Goal: Task Accomplishment & Management: Complete application form

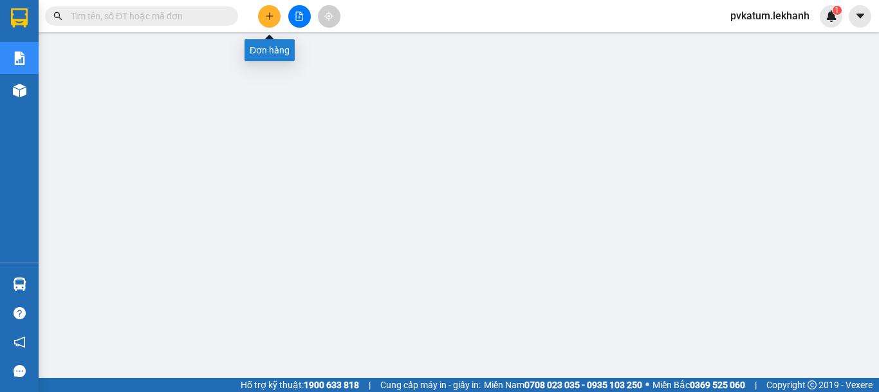
click at [268, 17] on icon "plus" at bounding box center [269, 16] width 9 height 9
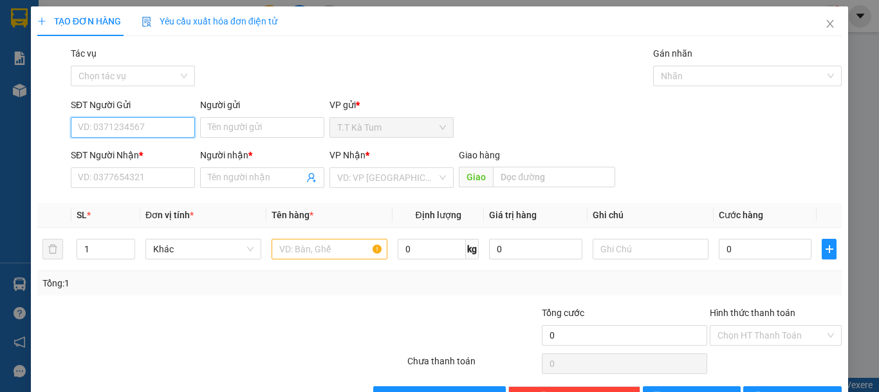
click at [180, 131] on input "SĐT Người Gửi" at bounding box center [133, 127] width 124 height 21
click at [152, 146] on div "0868777296 - [GEOGRAPHIC_DATA]" at bounding box center [150, 153] width 145 height 14
type input "0868777296"
type input "VIỆT NHA"
type input "0972155979"
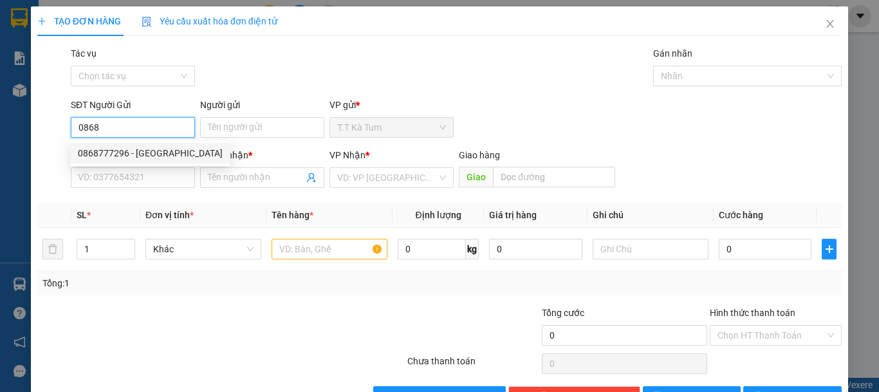
type input "THANH LAD"
type input "30.000"
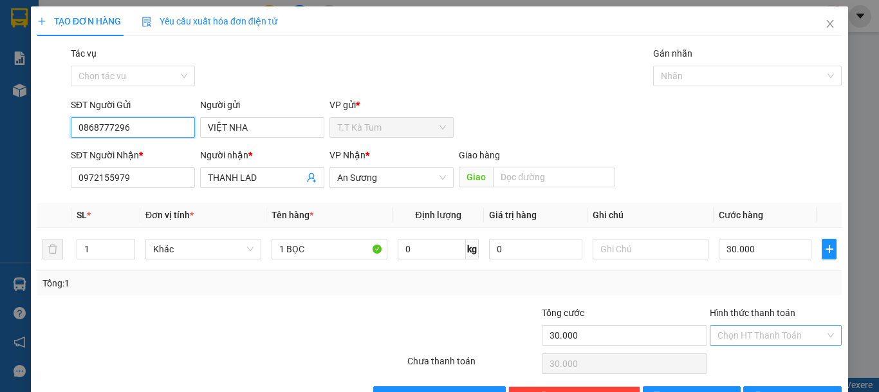
type input "0868777296"
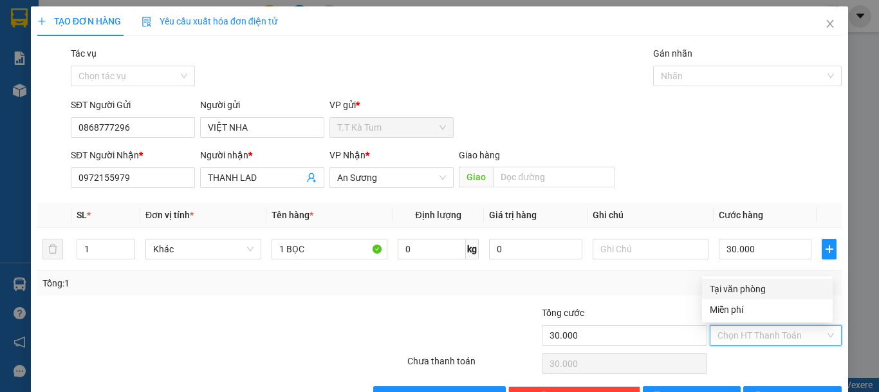
click at [751, 329] on input "Hình thức thanh toán" at bounding box center [770, 335] width 107 height 19
click at [748, 293] on div "Tại văn phòng" at bounding box center [767, 289] width 115 height 14
type input "0"
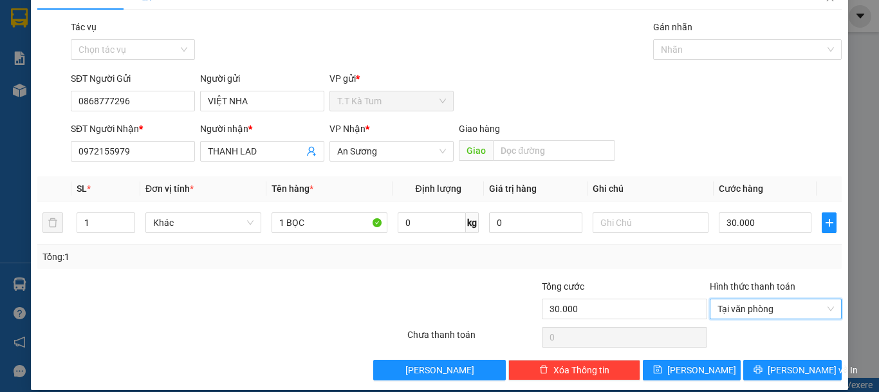
scroll to position [40, 0]
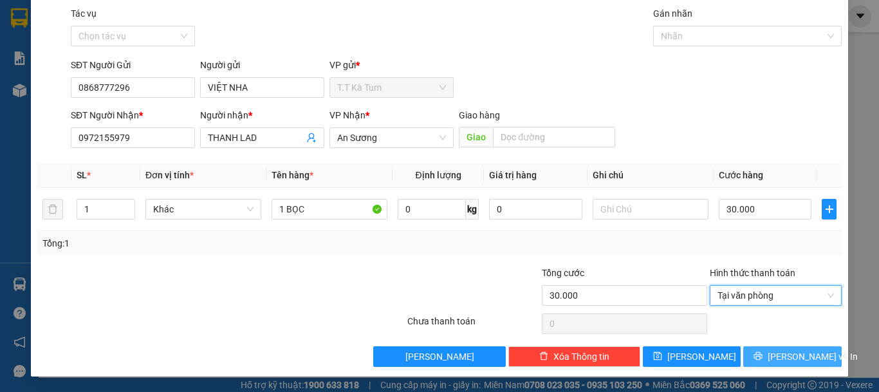
click at [773, 353] on span "[PERSON_NAME] và In" at bounding box center [813, 356] width 90 height 14
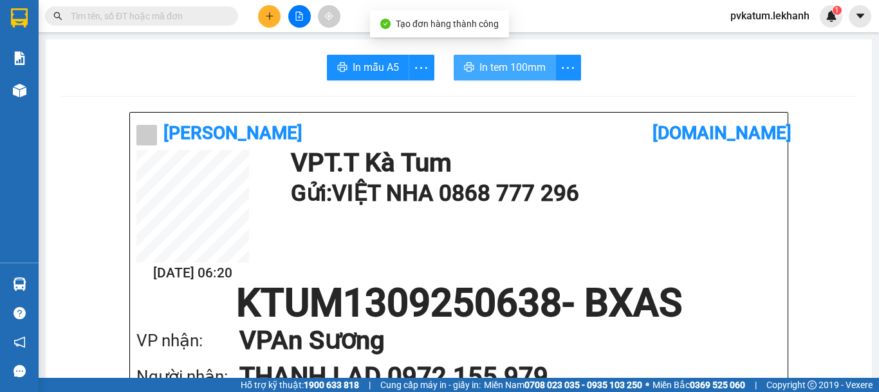
drag, startPoint x: 490, startPoint y: 76, endPoint x: 504, endPoint y: 93, distance: 21.5
click at [490, 75] on button "In tem 100mm" at bounding box center [505, 68] width 102 height 26
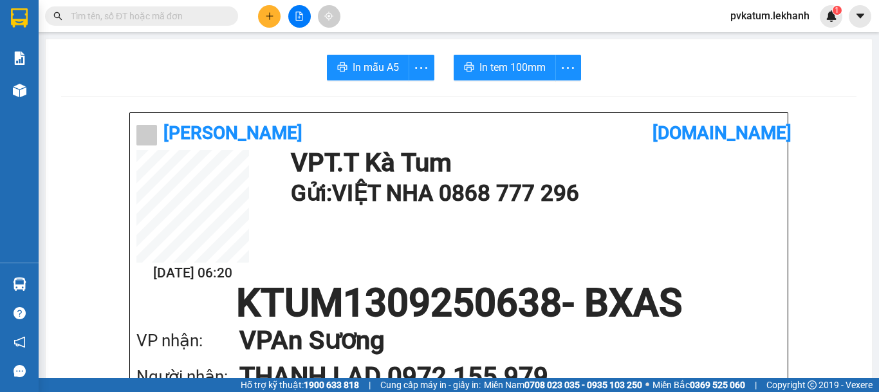
click at [267, 14] on icon "plus" at bounding box center [269, 16] width 9 height 9
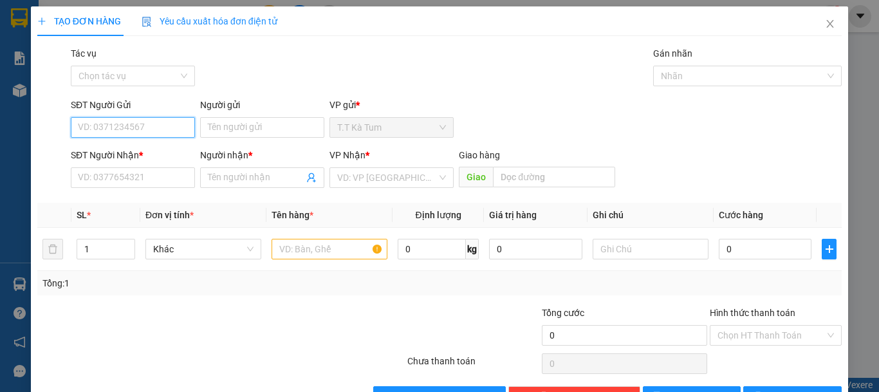
click at [147, 123] on input "SĐT Người Gửi" at bounding box center [133, 127] width 124 height 21
type input "0914751282"
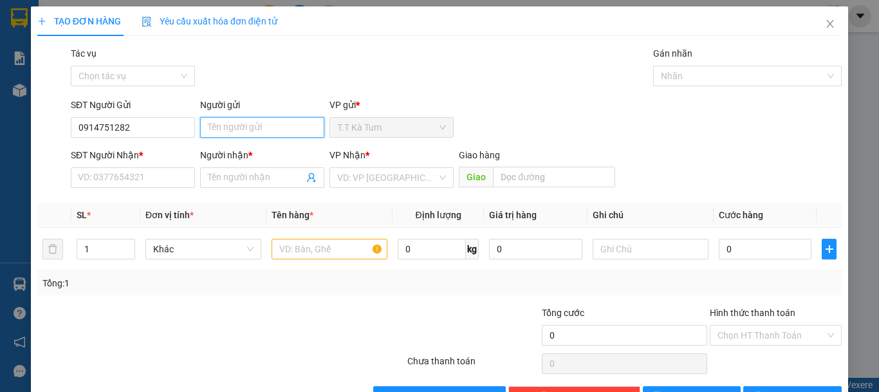
click at [253, 134] on input "Người gửi" at bounding box center [262, 127] width 124 height 21
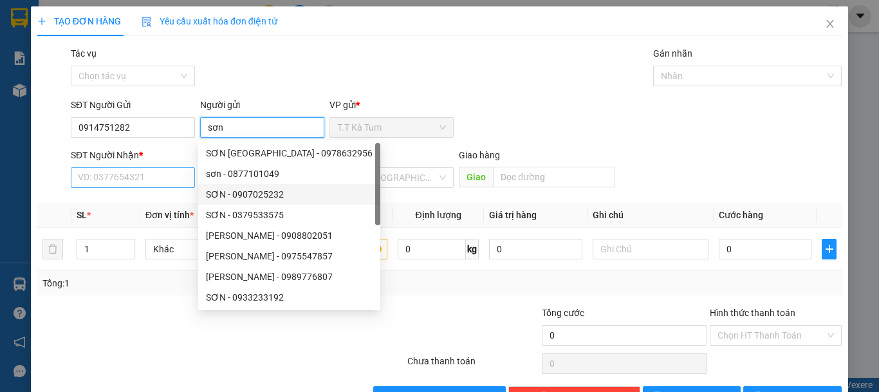
type input "sơn"
click at [97, 174] on input "SĐT Người Nhận *" at bounding box center [133, 177] width 124 height 21
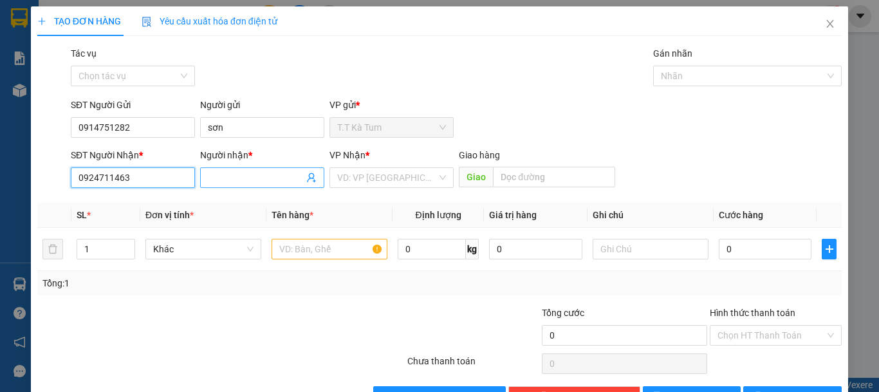
type input "0924711463"
click at [226, 178] on input "Người nhận *" at bounding box center [256, 177] width 96 height 14
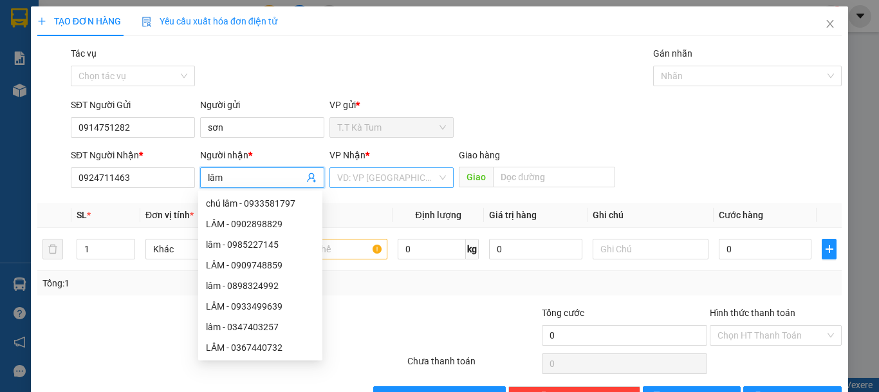
click at [436, 180] on div "VD: VP [GEOGRAPHIC_DATA]" at bounding box center [391, 177] width 124 height 21
type input "lâm"
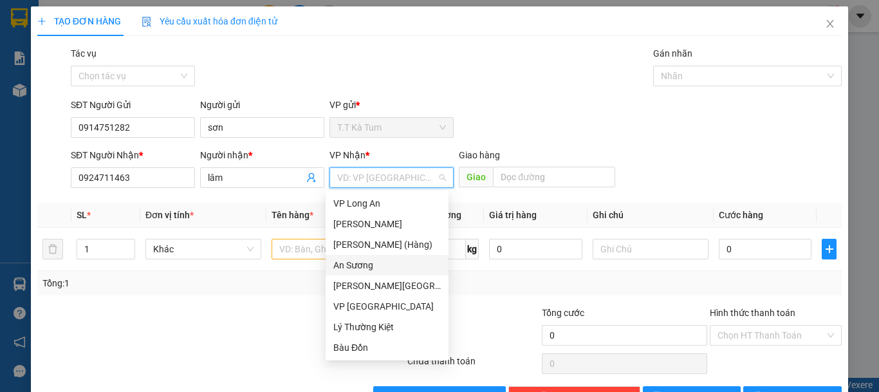
click at [364, 262] on div "An Sương" at bounding box center [386, 265] width 107 height 14
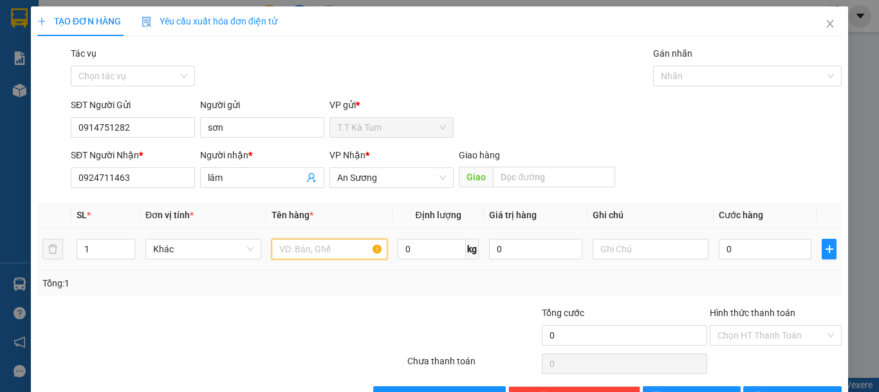
click at [324, 244] on input "text" at bounding box center [330, 249] width 116 height 21
type input "1 thùng"
click at [739, 250] on input "0" at bounding box center [765, 249] width 93 height 21
type input "5"
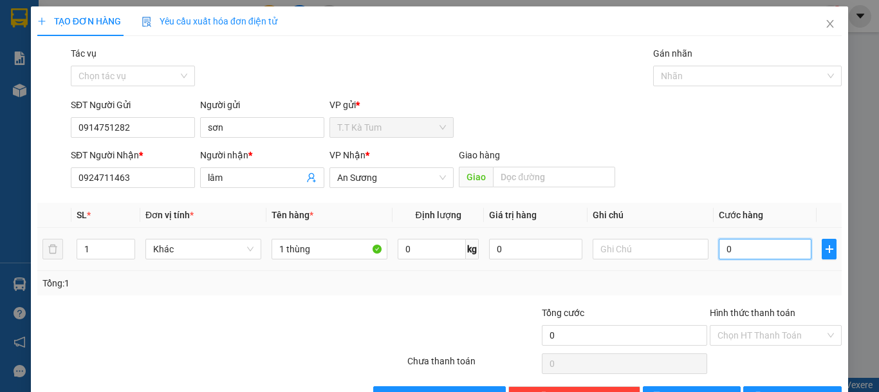
type input "5"
type input "50"
type input "500"
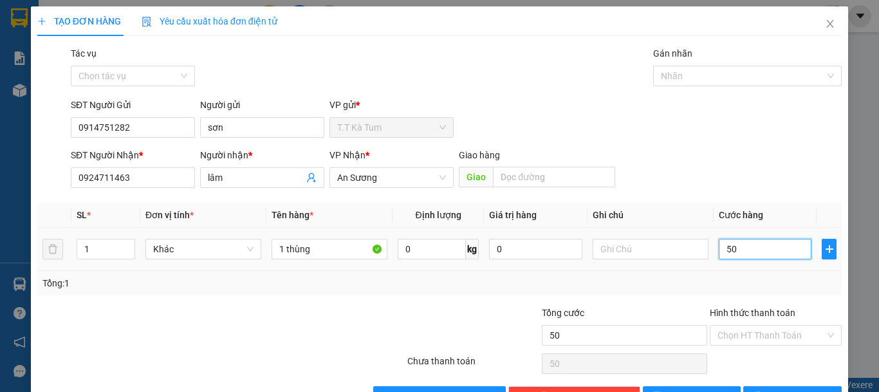
type input "500"
type input "5.000"
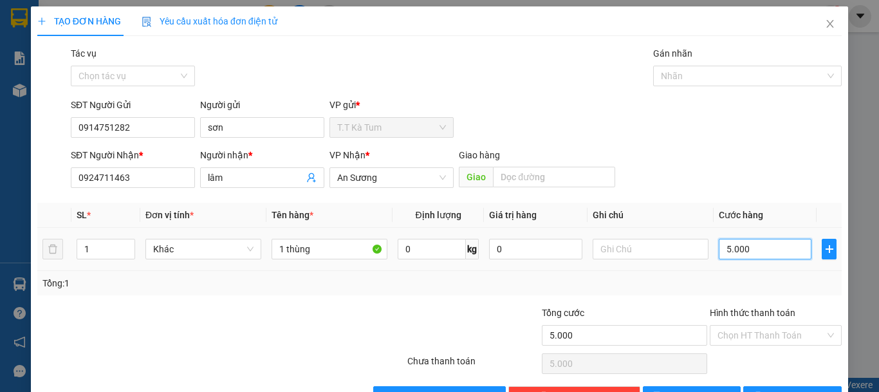
type input "50.000"
click at [761, 335] on input "Hình thức thanh toán" at bounding box center [770, 335] width 107 height 19
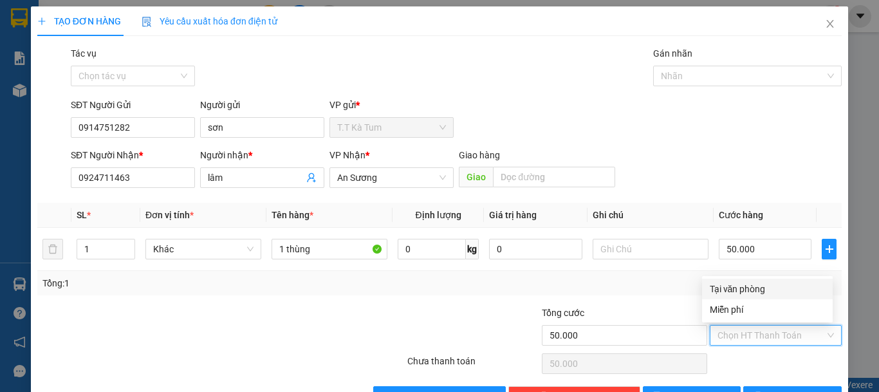
click at [741, 292] on div "Tại văn phòng" at bounding box center [767, 289] width 115 height 14
type input "0"
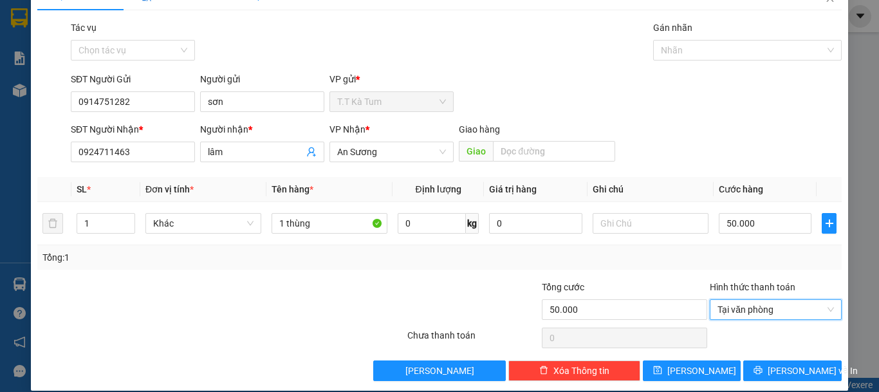
scroll to position [40, 0]
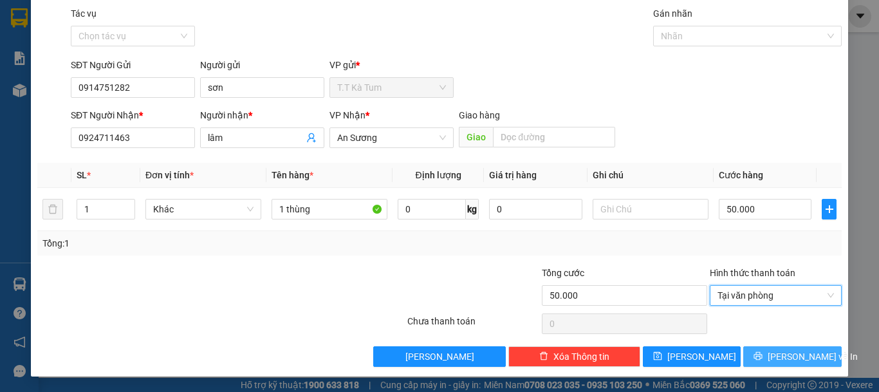
click at [762, 351] on icon "printer" at bounding box center [757, 355] width 9 height 9
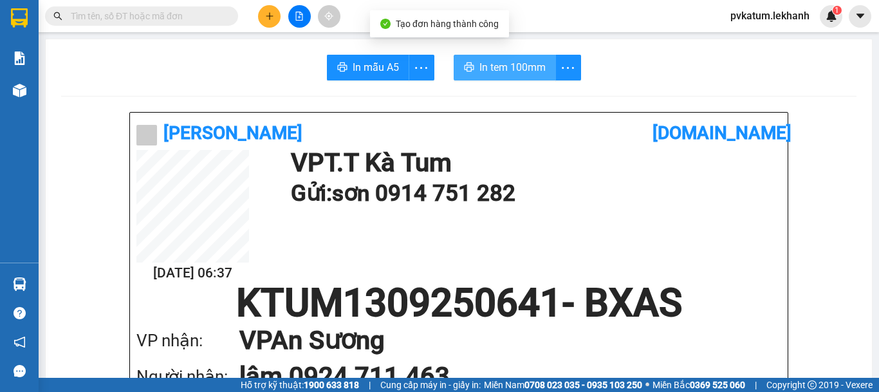
click at [490, 64] on span "In tem 100mm" at bounding box center [512, 67] width 66 height 16
